Goal: Check status

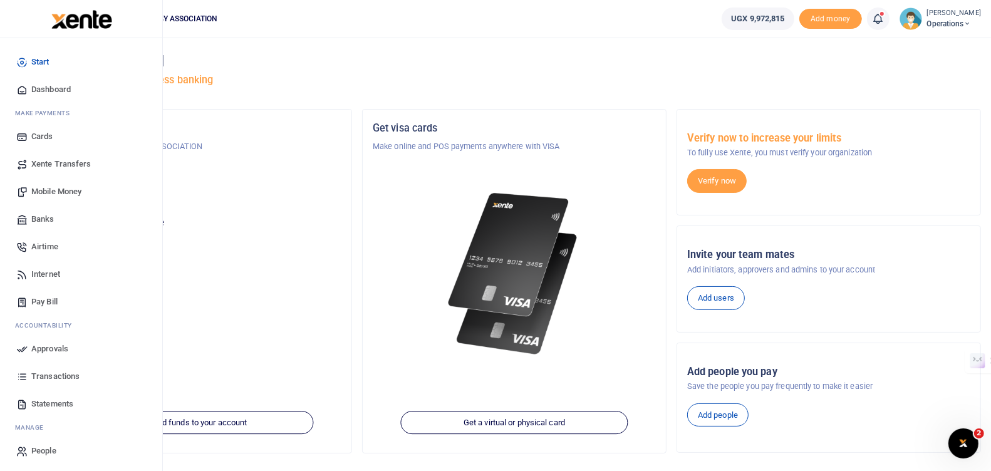
click at [53, 338] on link "Approvals" at bounding box center [81, 349] width 142 height 28
click at [52, 348] on span "Approvals" at bounding box center [49, 349] width 37 height 13
click at [39, 350] on span "Approvals" at bounding box center [49, 349] width 37 height 13
click at [55, 347] on span "Approvals" at bounding box center [49, 349] width 37 height 13
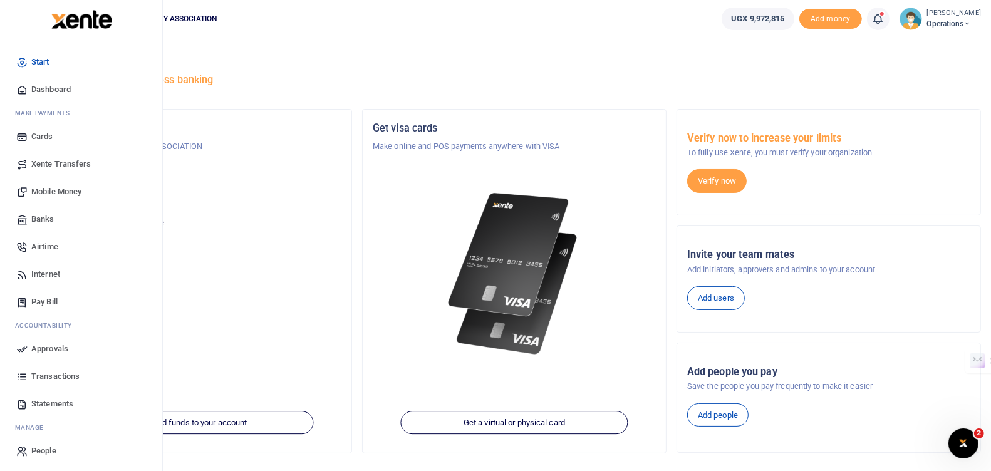
click at [55, 347] on span "Approvals" at bounding box center [49, 349] width 37 height 13
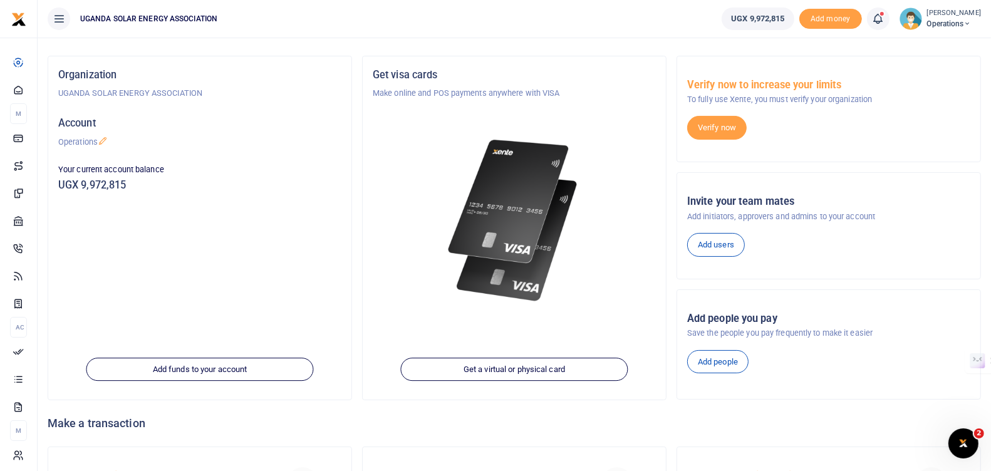
scroll to position [52, 0]
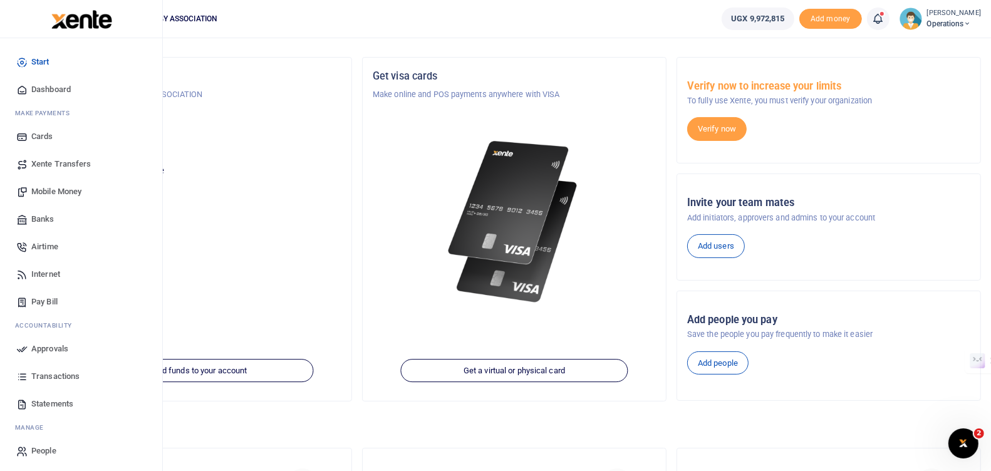
click at [42, 347] on span "Approvals" at bounding box center [49, 349] width 37 height 13
click at [49, 346] on span "Approvals" at bounding box center [49, 349] width 37 height 13
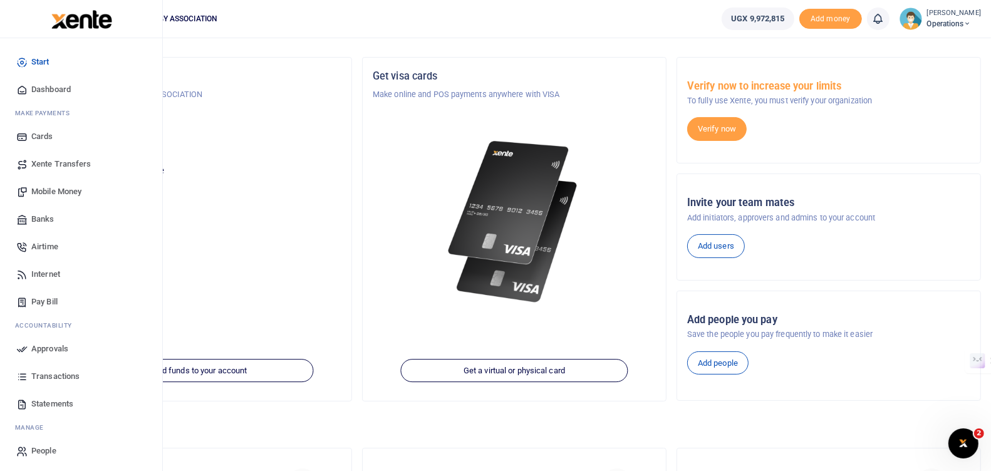
click at [49, 346] on span "Approvals" at bounding box center [49, 349] width 37 height 13
click at [55, 372] on span "Transactions" at bounding box center [55, 376] width 48 height 13
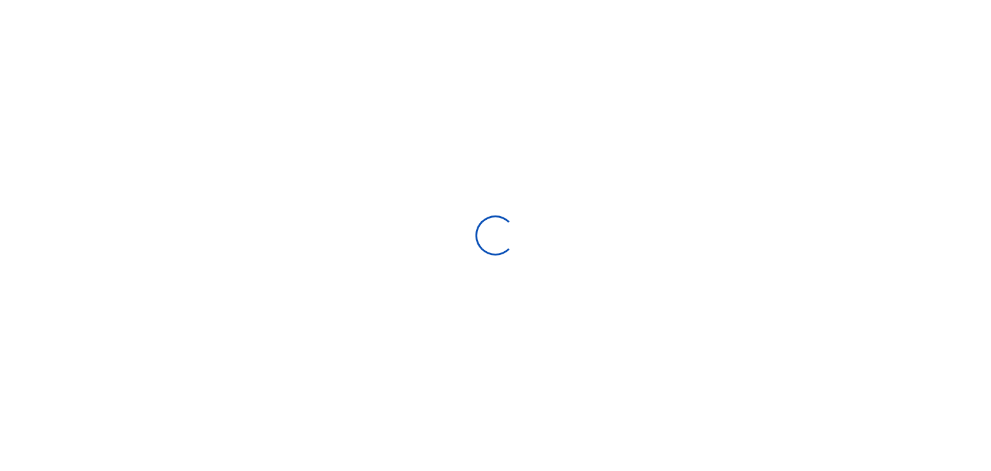
select select
type input "[DATE] - [DATE]"
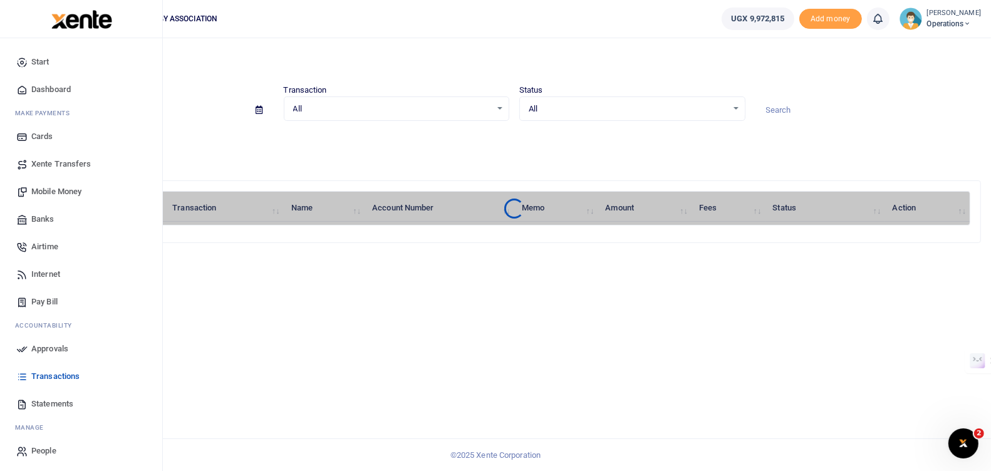
click at [38, 345] on span "Approvals" at bounding box center [49, 349] width 37 height 13
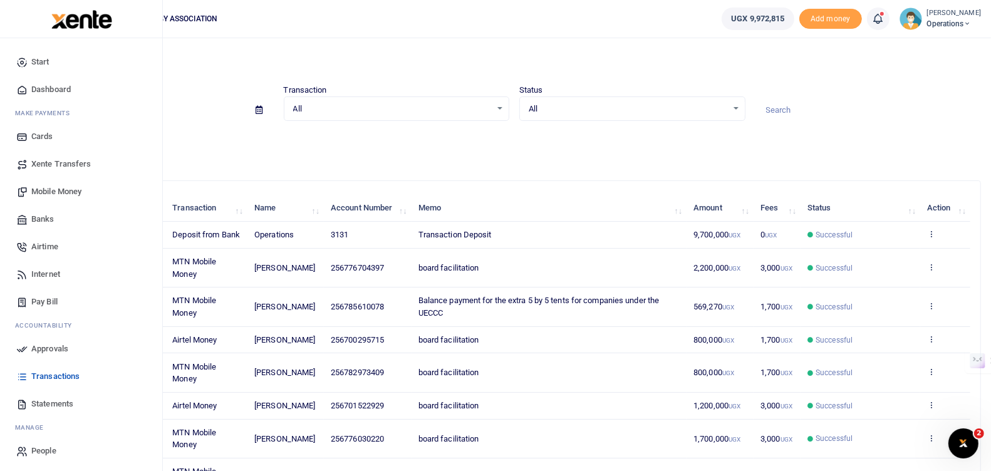
click at [51, 347] on span "Approvals" at bounding box center [49, 349] width 37 height 13
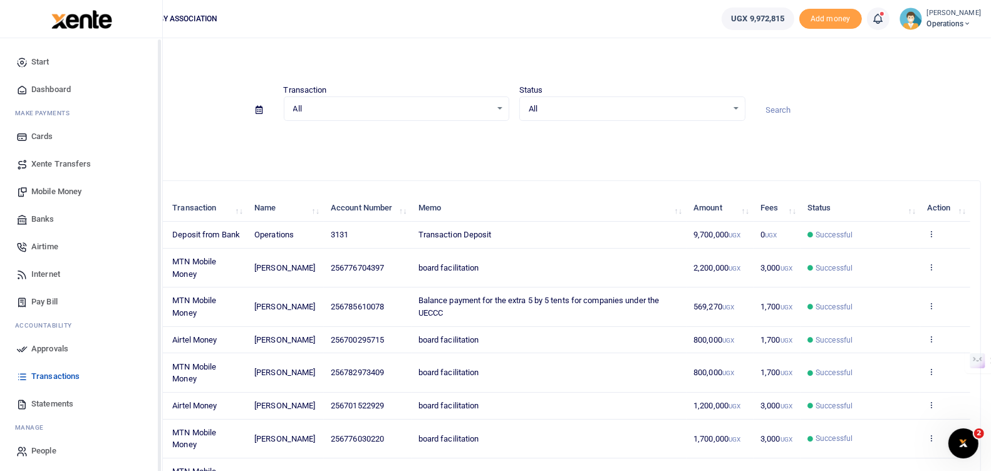
click at [51, 345] on span "Approvals" at bounding box center [49, 349] width 37 height 13
